Goal: Transaction & Acquisition: Purchase product/service

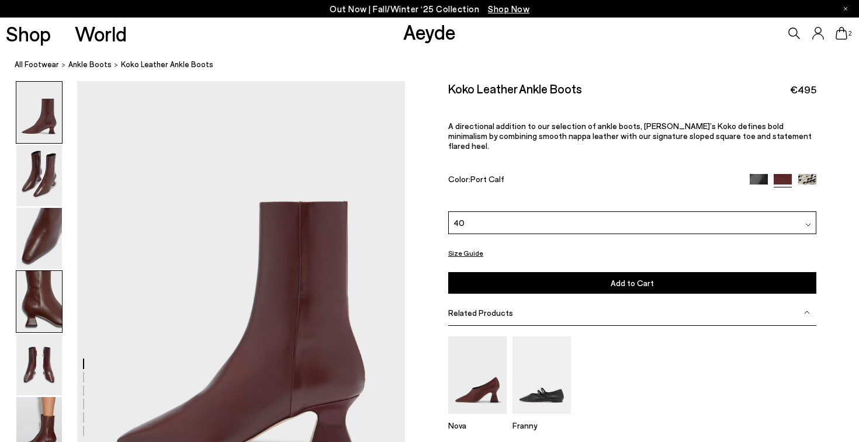
click at [30, 321] on img at bounding box center [39, 301] width 46 height 61
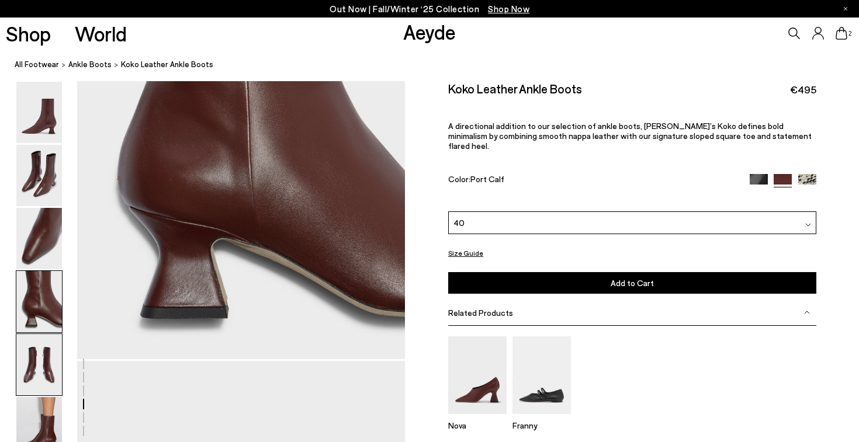
click at [28, 353] on img at bounding box center [39, 364] width 46 height 61
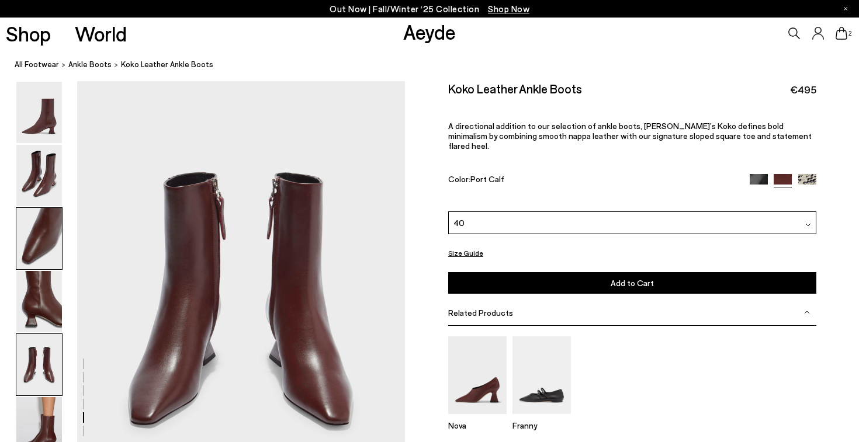
click at [18, 252] on img at bounding box center [39, 238] width 46 height 61
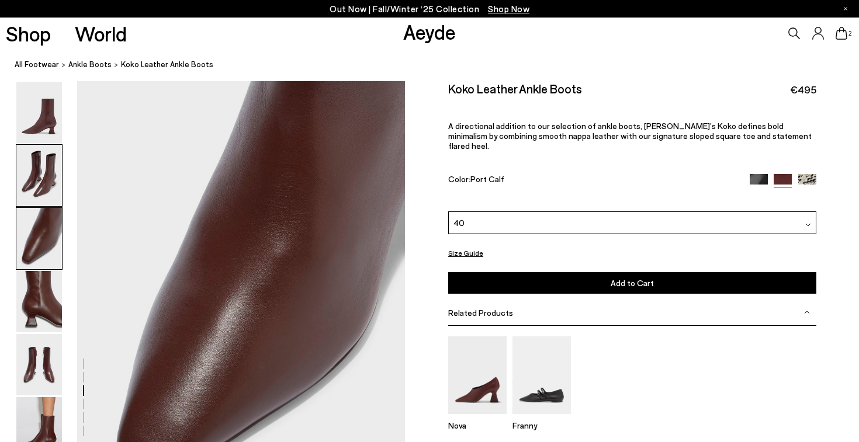
click at [42, 186] on img at bounding box center [39, 175] width 46 height 61
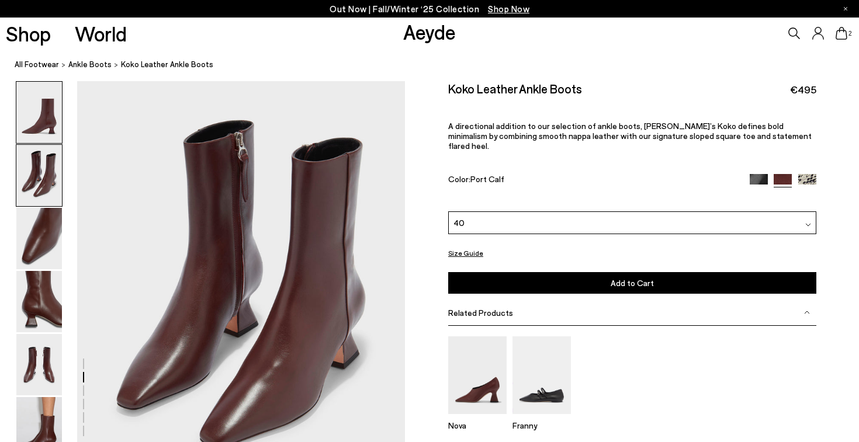
scroll to position [440, 0]
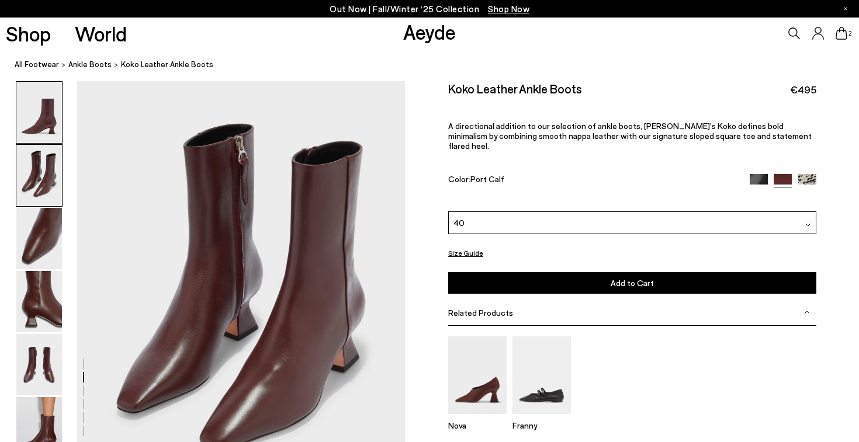
click at [40, 123] on img at bounding box center [39, 112] width 46 height 61
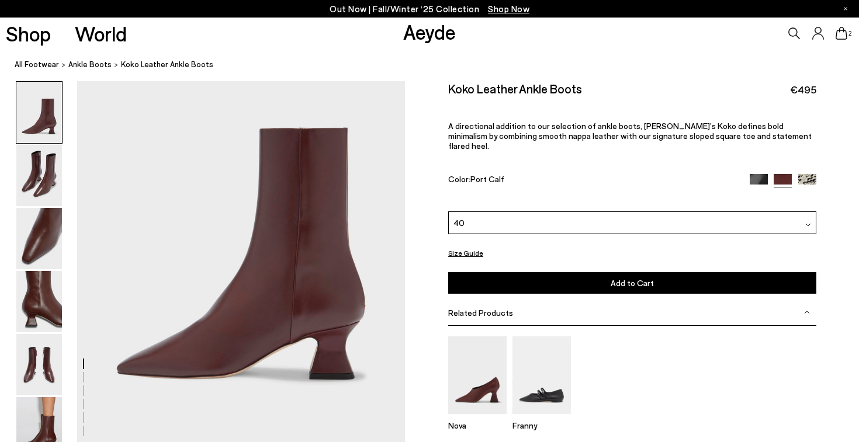
scroll to position [70, 0]
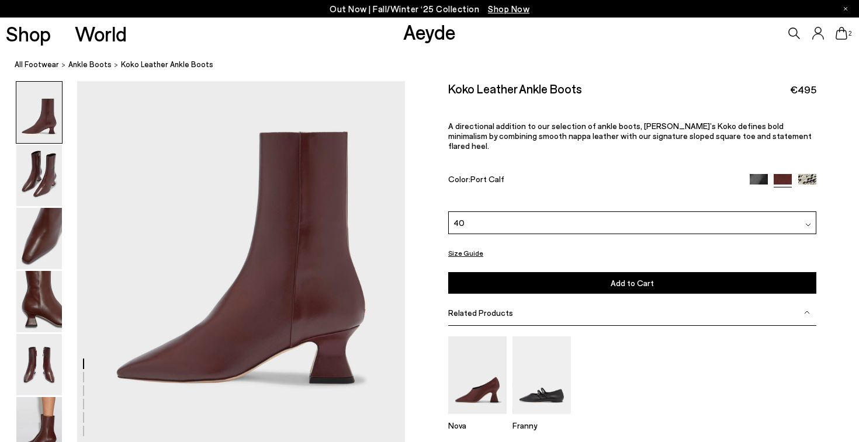
click at [633, 211] on div "40" at bounding box center [632, 222] width 368 height 23
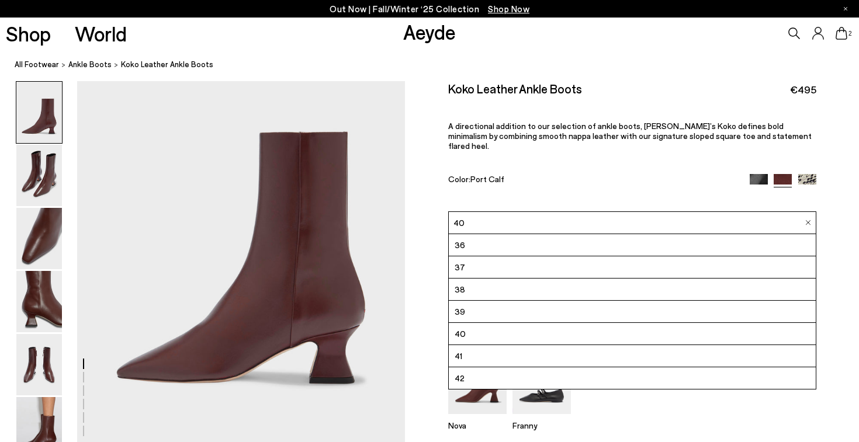
click at [527, 237] on li "36" at bounding box center [632, 245] width 367 height 22
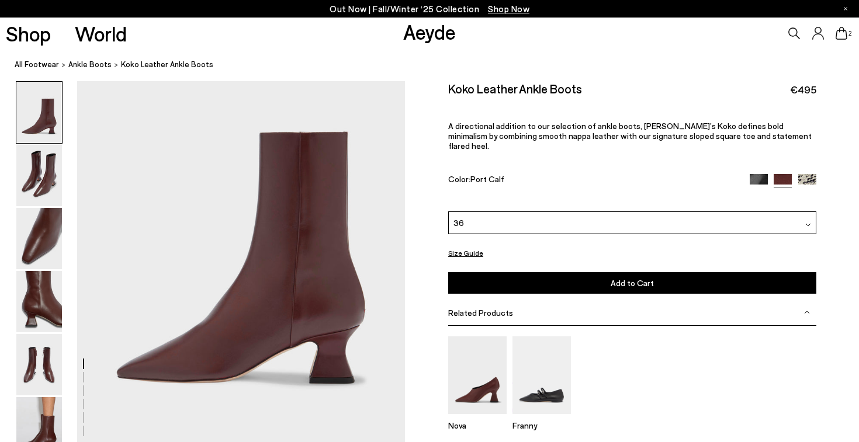
click at [47, 137] on img at bounding box center [39, 112] width 46 height 61
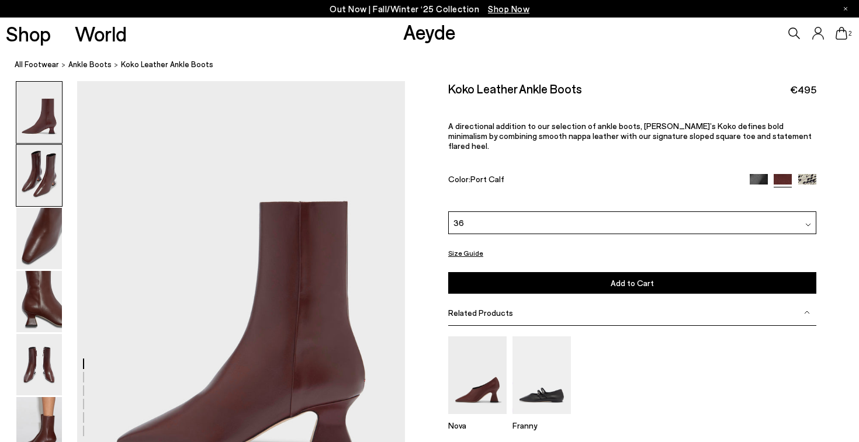
click at [50, 178] on img at bounding box center [39, 175] width 46 height 61
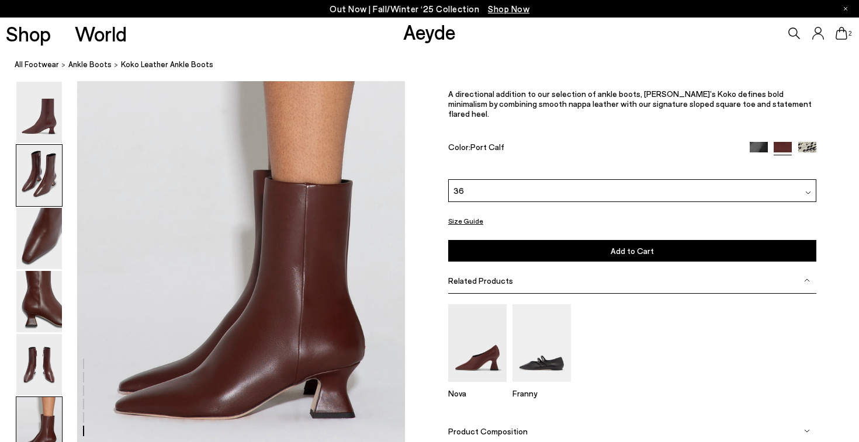
scroll to position [2228, 0]
